Goal: Navigation & Orientation: Find specific page/section

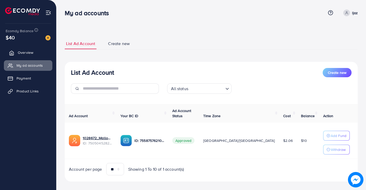
click at [24, 51] on span "Overview" at bounding box center [25, 52] width 15 height 5
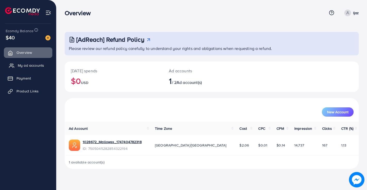
click at [27, 64] on span "My ad accounts" at bounding box center [31, 65] width 26 height 5
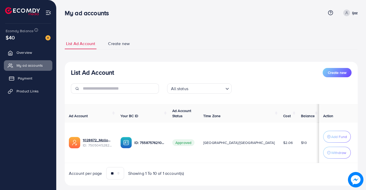
click at [26, 78] on span "Payment" at bounding box center [25, 78] width 14 height 5
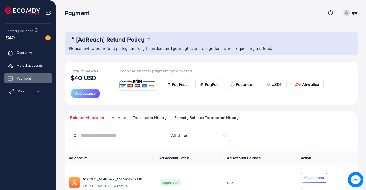
click at [23, 91] on span "Product Links" at bounding box center [29, 91] width 22 height 5
